Goal: Task Accomplishment & Management: Use online tool/utility

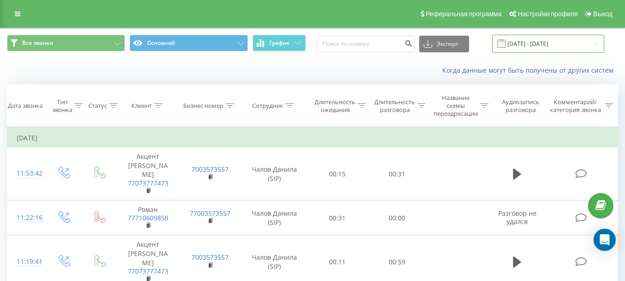
click at [549, 48] on input "[DATE] - [DATE]" at bounding box center [548, 44] width 112 height 18
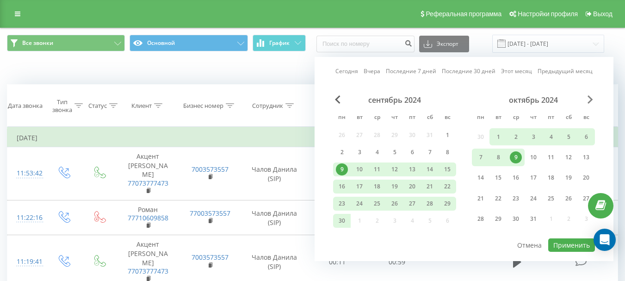
click at [587, 99] on span "В следующем месяце" at bounding box center [590, 99] width 6 height 8
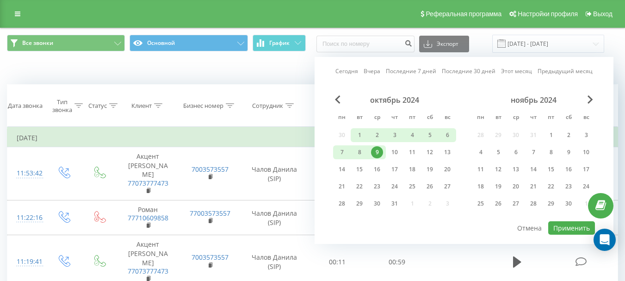
click at [592, 100] on span "В следующем месяце" at bounding box center [590, 99] width 6 height 8
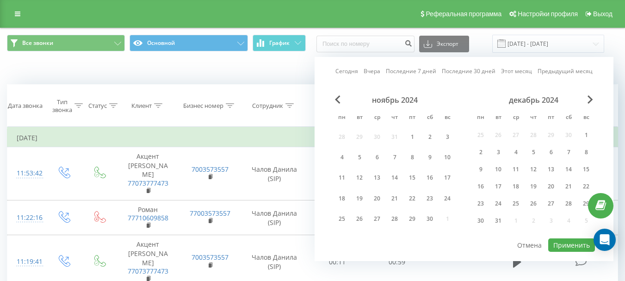
click at [593, 100] on div "декабрь 2024" at bounding box center [533, 99] width 123 height 9
click at [590, 101] on span "В следующем месяце" at bounding box center [590, 99] width 6 height 8
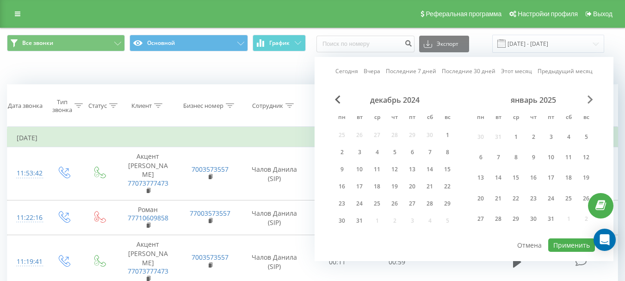
click at [590, 101] on span "В следующем месяце" at bounding box center [590, 99] width 6 height 8
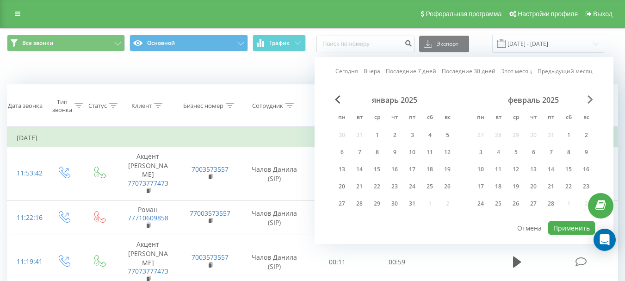
click at [590, 101] on span "В следующем месяце" at bounding box center [590, 99] width 6 height 8
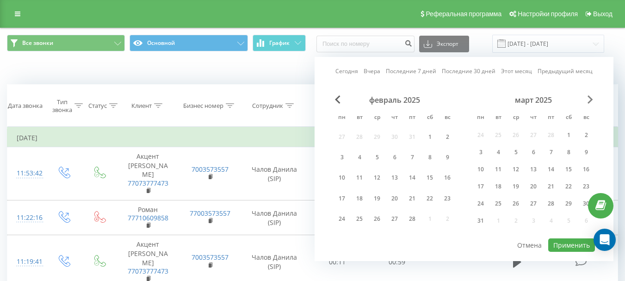
click at [590, 101] on span "В следующем месяце" at bounding box center [590, 99] width 6 height 8
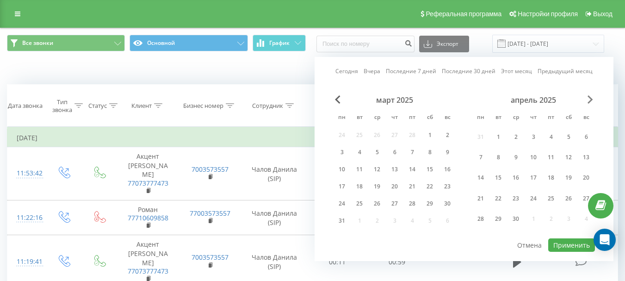
click at [590, 101] on span "В следующем месяце" at bounding box center [590, 99] width 6 height 8
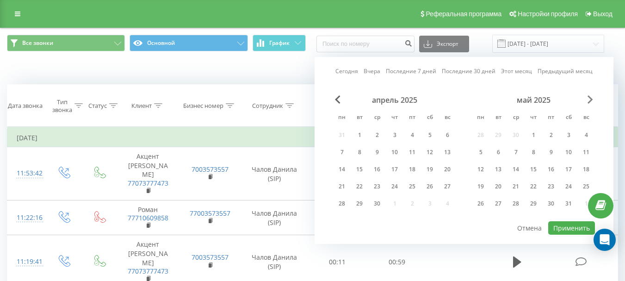
click at [590, 101] on span "В следующем месяце" at bounding box center [590, 99] width 6 height 8
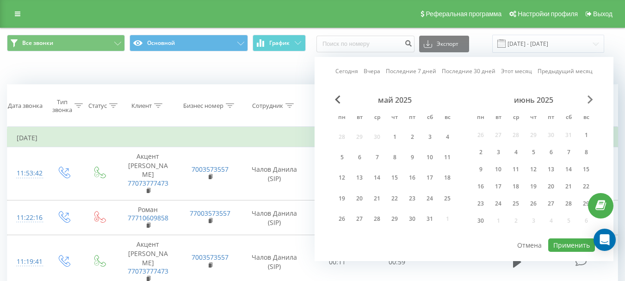
click at [590, 101] on span "В следующем месяце" at bounding box center [590, 99] width 6 height 8
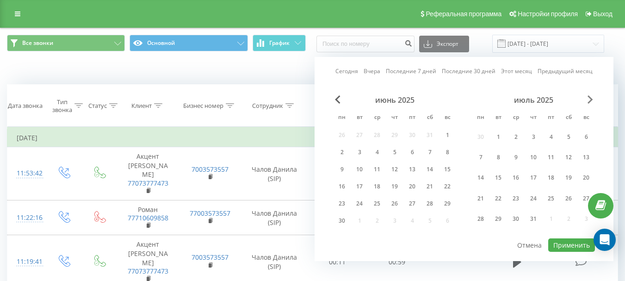
click at [590, 101] on span "В следующем месяце" at bounding box center [590, 99] width 6 height 8
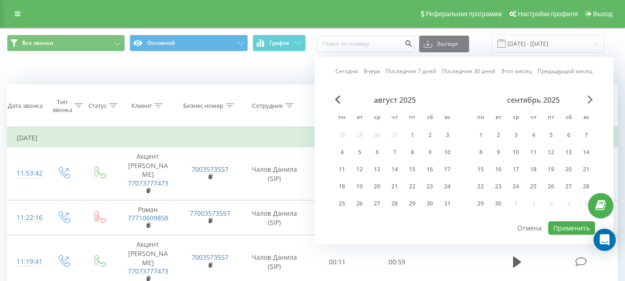
click at [590, 101] on span "В следующем месяце" at bounding box center [590, 99] width 6 height 8
click at [396, 170] on font "18" at bounding box center [394, 169] width 6 height 8
click at [581, 229] on font "Применить" at bounding box center [571, 227] width 37 height 9
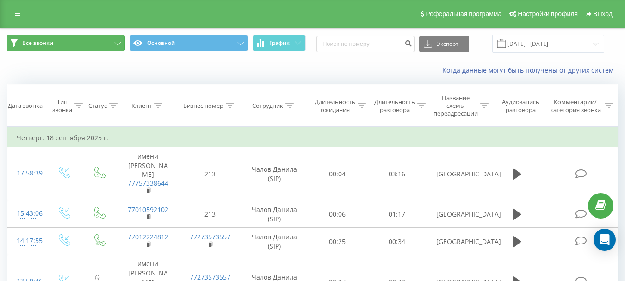
drag, startPoint x: 87, startPoint y: 47, endPoint x: 82, endPoint y: 66, distance: 19.8
click at [87, 48] on button "Все звонки" at bounding box center [66, 43] width 118 height 17
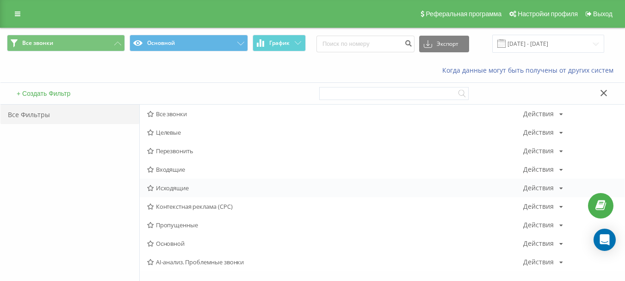
click at [168, 189] on font "Исходящие" at bounding box center [172, 188] width 33 height 8
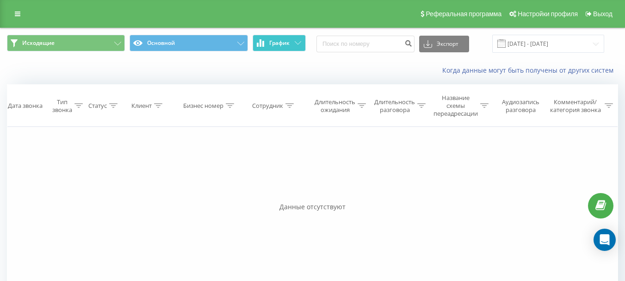
click at [283, 42] on font "График" at bounding box center [279, 43] width 20 height 8
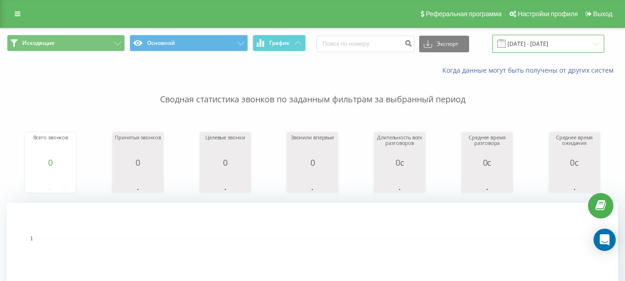
click at [538, 41] on input "[DATE] - [DATE]" at bounding box center [548, 44] width 112 height 18
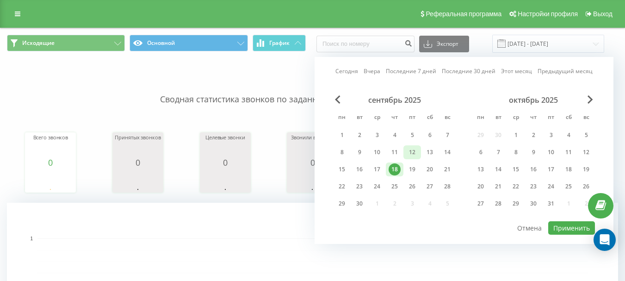
click at [414, 151] on font "12" at bounding box center [412, 152] width 6 height 8
click at [396, 170] on font "18" at bounding box center [394, 169] width 6 height 8
click at [575, 227] on font "Применить" at bounding box center [571, 227] width 37 height 9
type input "[DATE] - [DATE]"
